Goal: Task Accomplishment & Management: Manage account settings

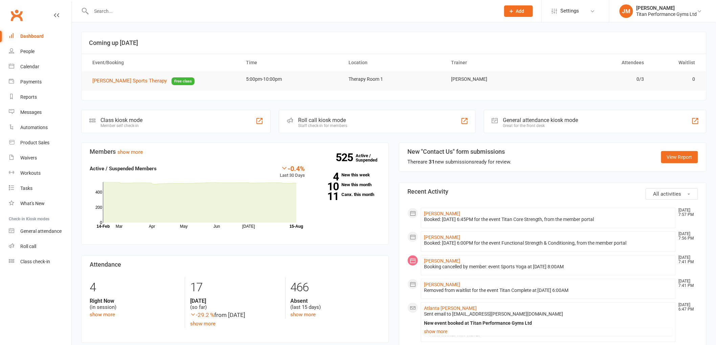
click at [261, 9] on input "text" at bounding box center [292, 10] width 406 height 9
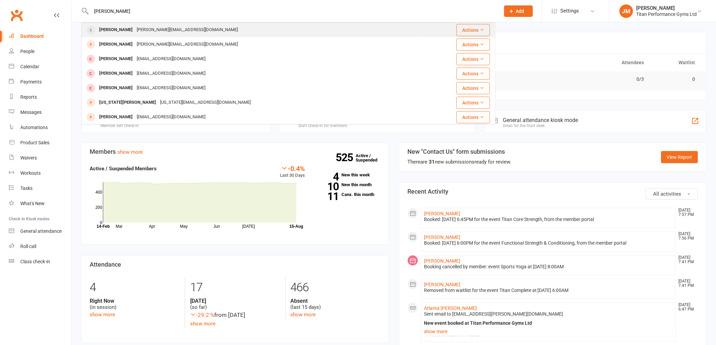
type input "[PERSON_NAME]"
click at [207, 31] on div "[PERSON_NAME] [PERSON_NAME][EMAIL_ADDRESS][DOMAIN_NAME]" at bounding box center [250, 30] width 337 height 14
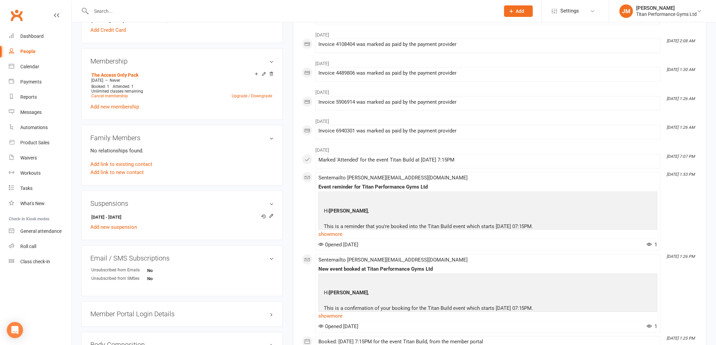
scroll to position [263, 0]
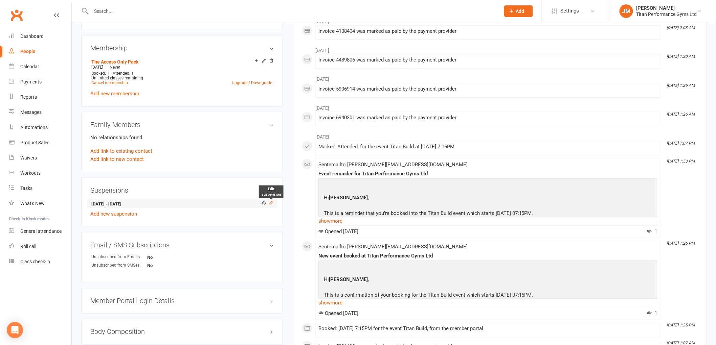
click at [272, 202] on icon at bounding box center [271, 202] width 3 height 3
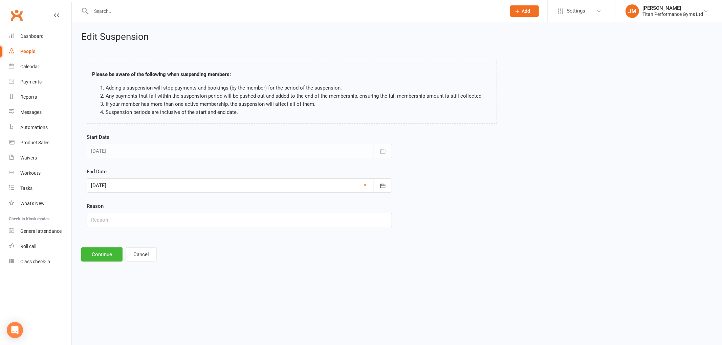
click at [215, 186] on div at bounding box center [239, 186] width 305 height 14
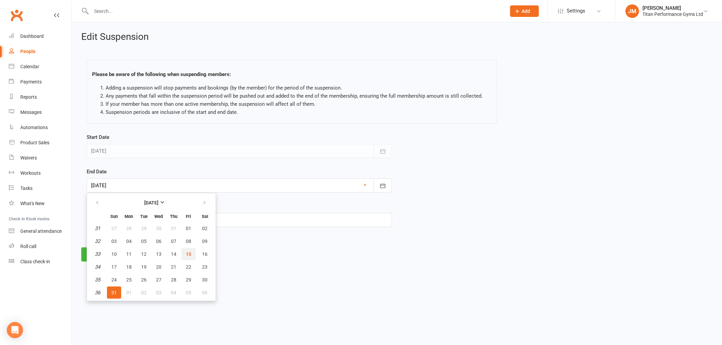
click at [188, 253] on button "15" at bounding box center [188, 254] width 14 height 12
type input "[DATE]"
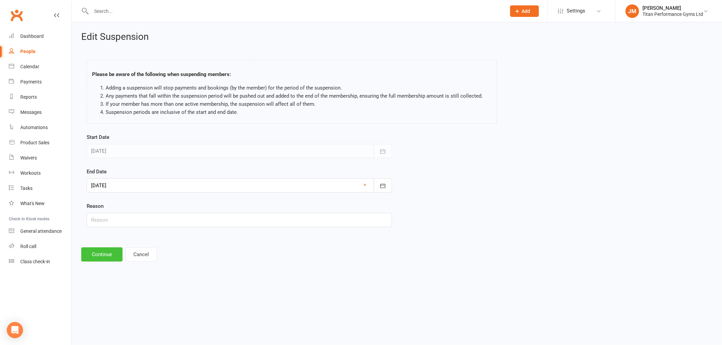
click at [109, 251] on button "Continue" at bounding box center [101, 255] width 41 height 14
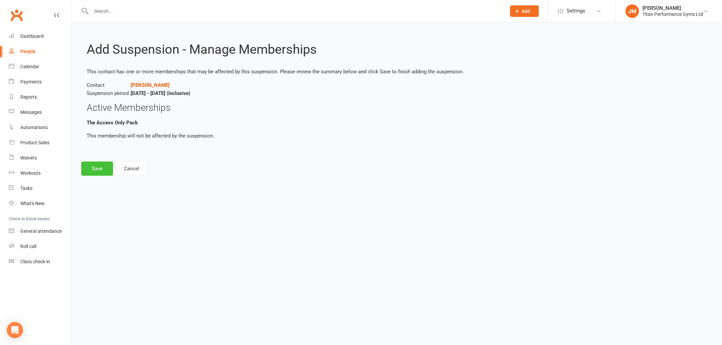
click at [106, 173] on button "Save" at bounding box center [97, 169] width 32 height 14
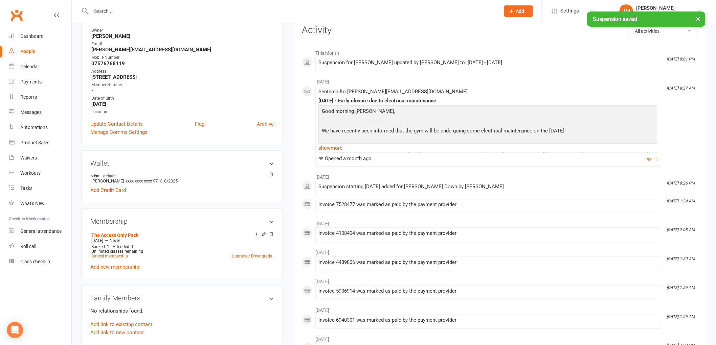
scroll to position [188, 0]
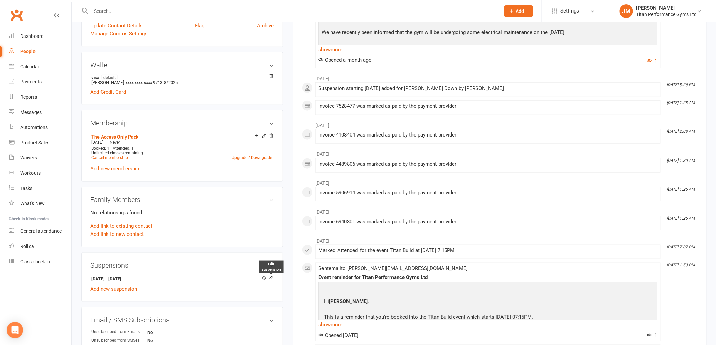
click at [272, 277] on icon at bounding box center [271, 278] width 5 height 5
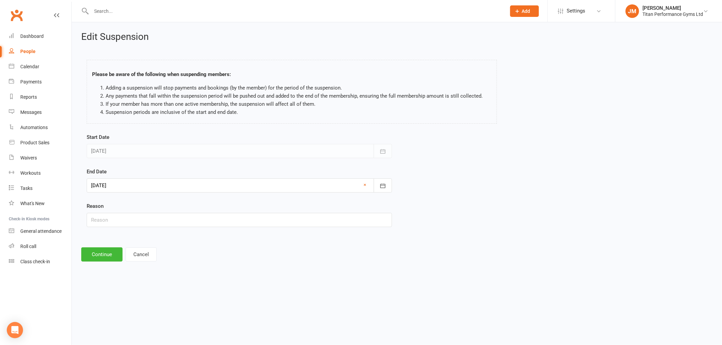
click at [368, 186] on div at bounding box center [239, 186] width 305 height 14
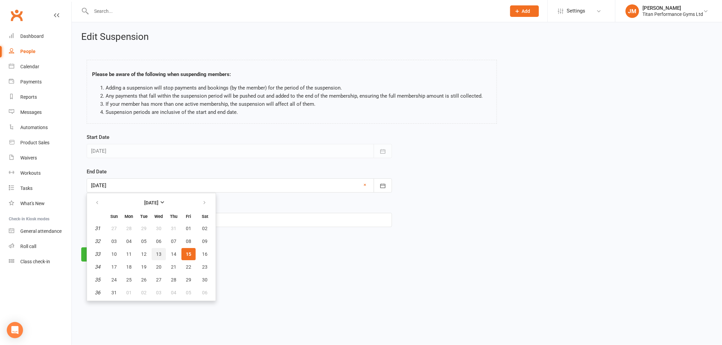
drag, startPoint x: 164, startPoint y: 251, endPoint x: 181, endPoint y: 252, distance: 16.9
click at [169, 252] on tr "33 10 11 12 13 14 15 16" at bounding box center [151, 254] width 125 height 12
click at [176, 252] on button "14" at bounding box center [173, 254] width 14 height 12
type input "[DATE]"
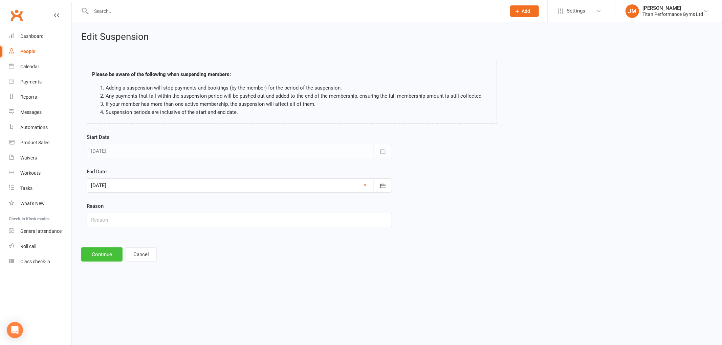
click at [112, 251] on button "Continue" at bounding box center [101, 255] width 41 height 14
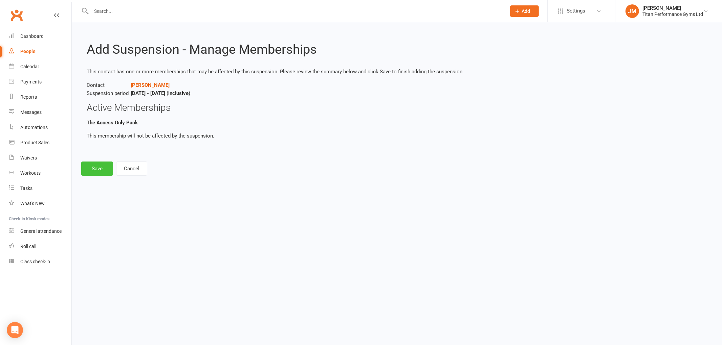
click at [107, 174] on button "Save" at bounding box center [97, 169] width 32 height 14
